Goal: Task Accomplishment & Management: Complete application form

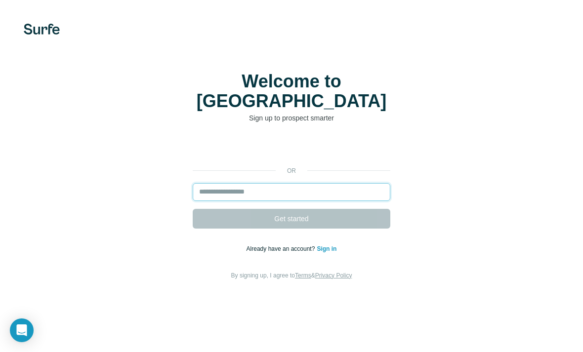
click at [308, 199] on input "email" at bounding box center [292, 192] width 198 height 18
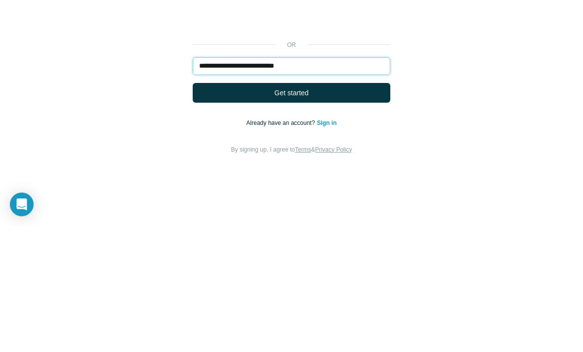
type input "**********"
click at [368, 209] on button "Get started" at bounding box center [292, 219] width 198 height 20
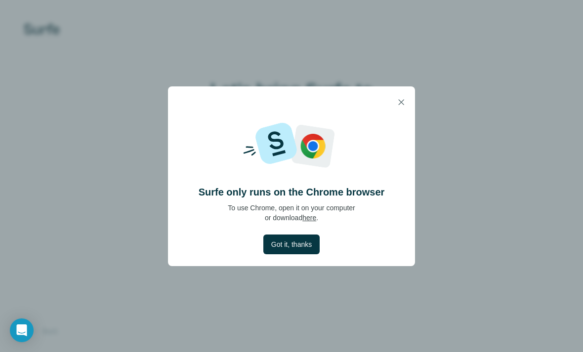
click at [401, 130] on div "Surfe only runs on the Chrome browser To use Chrome, open it on your computer o…" at bounding box center [291, 192] width 247 height 148
click at [405, 135] on div "Surfe only runs on the Chrome browser To use Chrome, open it on your computer o…" at bounding box center [291, 192] width 247 height 148
click at [401, 135] on div "Surfe only runs on the Chrome browser To use Chrome, open it on your computer o…" at bounding box center [291, 192] width 247 height 148
click at [407, 132] on div "Surfe only runs on the Chrome browser To use Chrome, open it on your computer o…" at bounding box center [291, 192] width 247 height 148
click at [305, 279] on div "Surfe only runs on the Chrome browser To use Chrome, open it on your computer o…" at bounding box center [291, 176] width 583 height 352
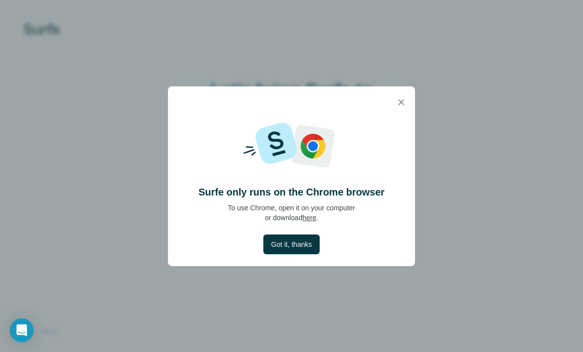
click at [303, 278] on div "Surfe only runs on the Chrome browser To use Chrome, open it on your computer o…" at bounding box center [291, 176] width 583 height 352
click at [300, 240] on span "Got it, thanks" at bounding box center [291, 245] width 41 height 10
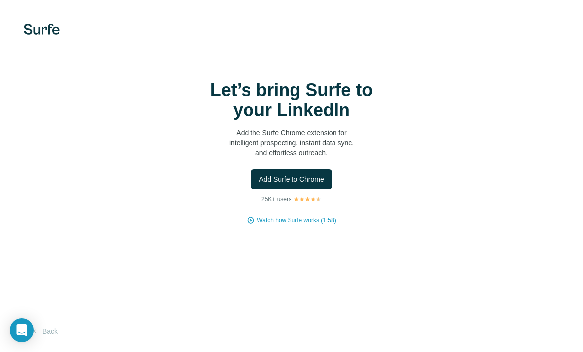
click at [309, 225] on span "Watch how Surfe works (1:58)" at bounding box center [296, 220] width 79 height 9
